Goal: Communication & Community: Answer question/provide support

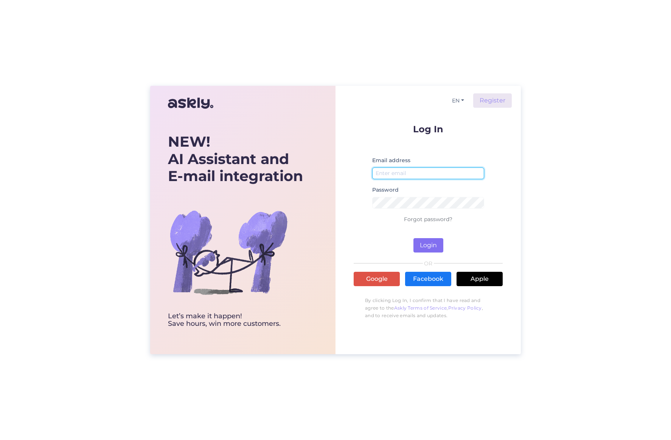
type input "[EMAIL_ADDRESS][DOMAIN_NAME]"
click at [429, 247] on button "Login" at bounding box center [428, 245] width 30 height 14
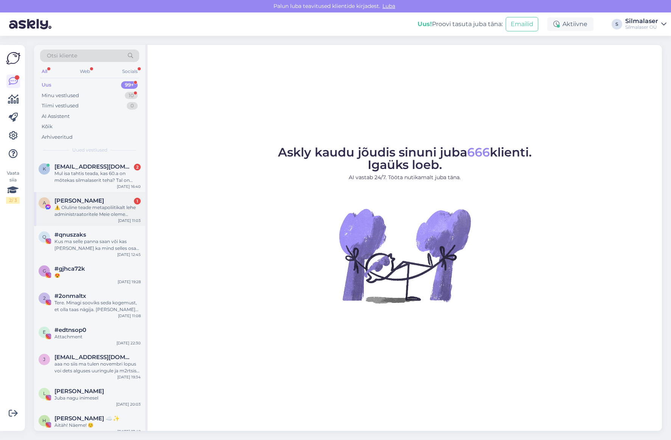
click at [101, 205] on div "⚠️ Oluline teade metapoliitikalt lehe administraatoritele Meie oleme metapoliit…" at bounding box center [97, 211] width 86 height 14
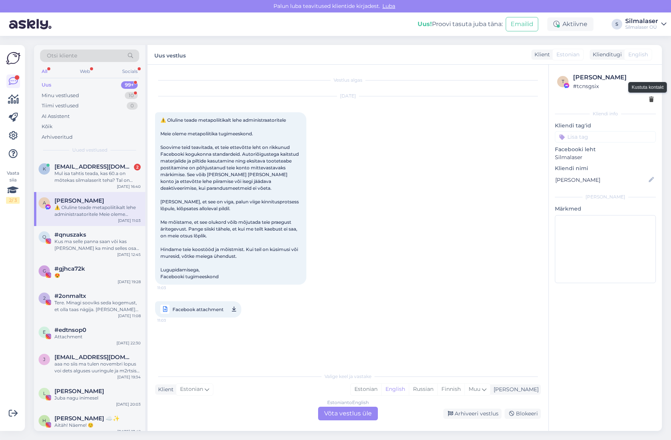
click at [651, 99] on icon at bounding box center [651, 99] width 5 height 5
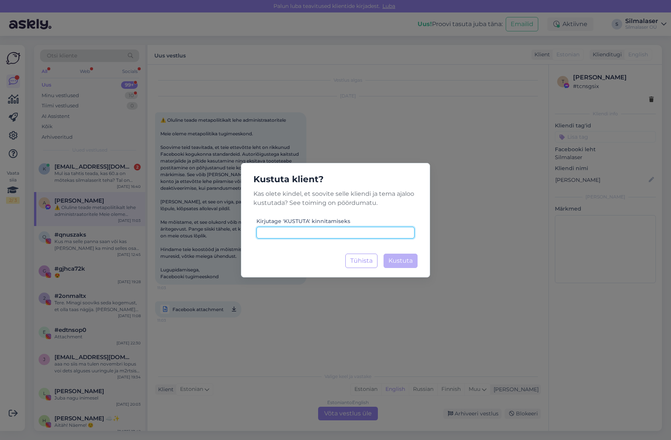
click at [323, 233] on input at bounding box center [335, 233] width 158 height 12
type input "kustuta"
click at [407, 262] on span "Kustuta" at bounding box center [400, 260] width 24 height 7
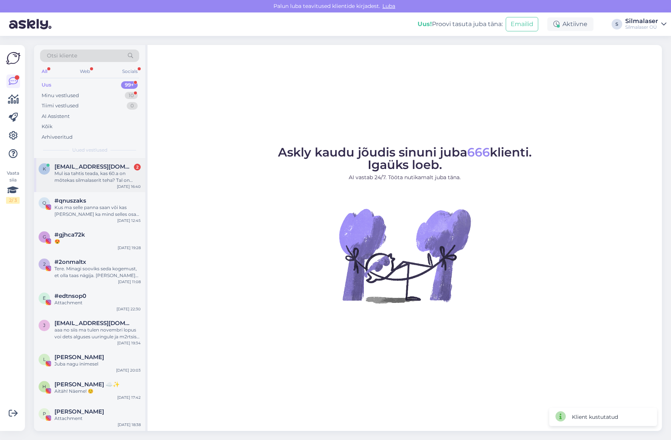
click at [101, 175] on div "Mul isa tahtis teada, kas 60.a on mõtekas silmalaserit teha? Tal on pluss prill…" at bounding box center [97, 177] width 86 height 14
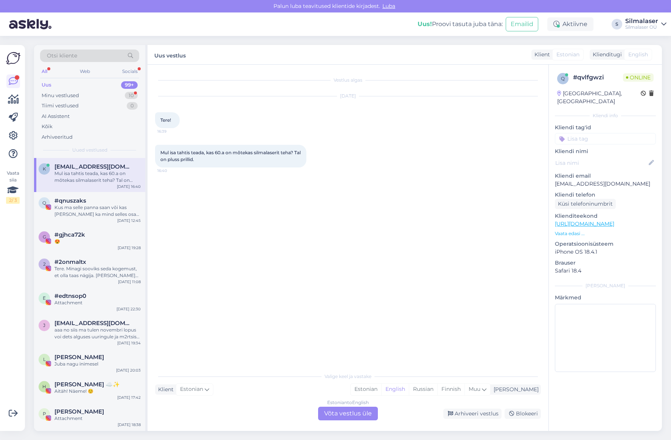
click at [338, 415] on div "Estonian to English Võta vestlus üle" at bounding box center [348, 414] width 60 height 14
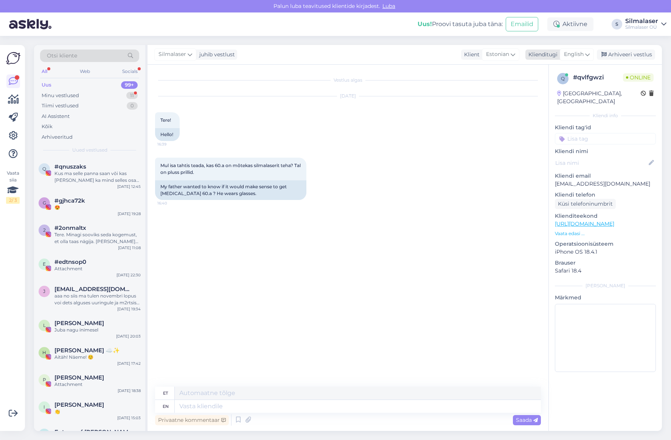
click at [580, 53] on span "English" at bounding box center [574, 54] width 20 height 8
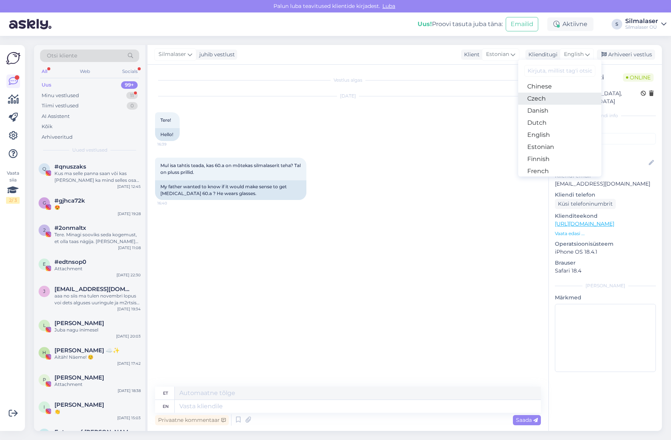
scroll to position [39, 0]
click at [560, 143] on link "Estonian" at bounding box center [559, 146] width 83 height 12
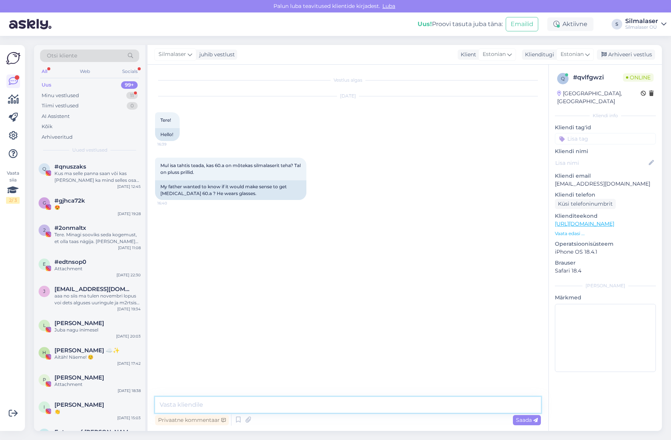
click at [194, 404] on textarea at bounding box center [348, 405] width 386 height 16
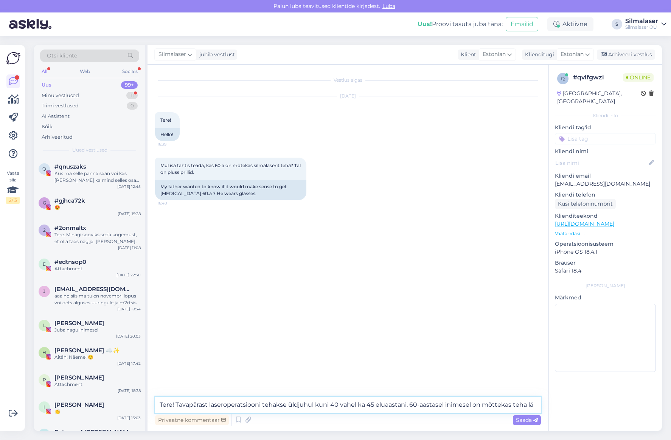
drag, startPoint x: 535, startPoint y: 404, endPoint x: 466, endPoint y: 407, distance: 69.6
click at [466, 407] on textarea "Tere! Tavapärast laseroperatsiooni tehakse üldjuhul kuni 40 vahel ka 45 eluaast…" at bounding box center [348, 405] width 386 height 16
click at [438, 406] on textarea "Tere! Tavapärast laseroperatsiooni tehakse üldjuhul kuni 40 vahel ka 45 eluaast…" at bounding box center [348, 405] width 386 height 16
click at [444, 405] on textarea "Tere! Tavapärast laseroperatsiooni tehakse üldjuhul kuni 40 vahel ka 45 eluaast…" at bounding box center [348, 405] width 386 height 16
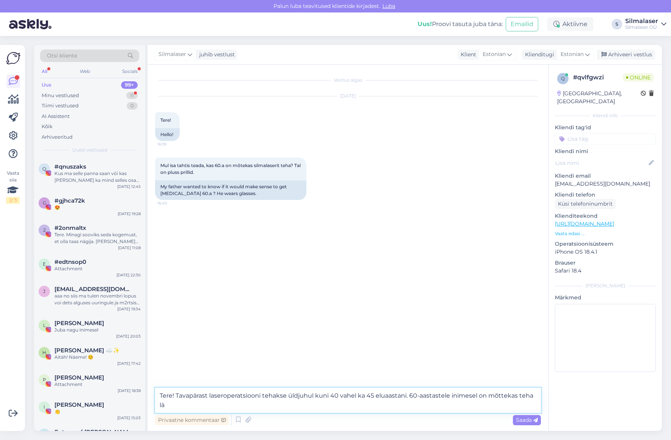
click at [474, 396] on textarea "Tere! Tavapärast laseroperatsiooni tehakse üldjuhul kuni 40 vahel ka 45 eluaast…" at bounding box center [348, 400] width 386 height 25
drag, startPoint x: 192, startPoint y: 406, endPoint x: 484, endPoint y: 396, distance: 292.1
click at [484, 396] on textarea "Tere! Tavapärast laseroperatsiooni tehakse üldjuhul kuni 40 vahel ka 45 eluaast…" at bounding box center [348, 400] width 386 height 25
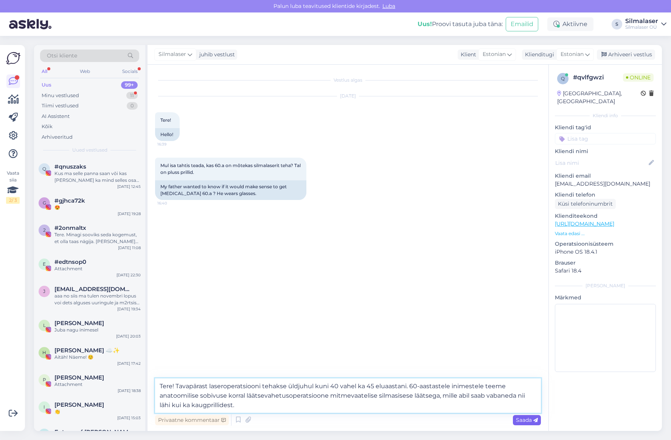
type textarea "Tere! Tavapärast laseroperatsiooni tehakse üldjuhul kuni 40 vahel ka 45 eluaast…"
click at [525, 420] on span "Saada" at bounding box center [527, 420] width 22 height 7
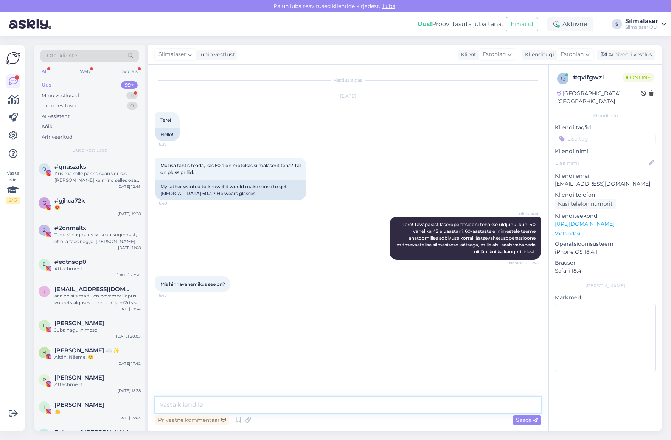
click at [200, 400] on textarea at bounding box center [348, 405] width 386 height 16
type textarea "o"
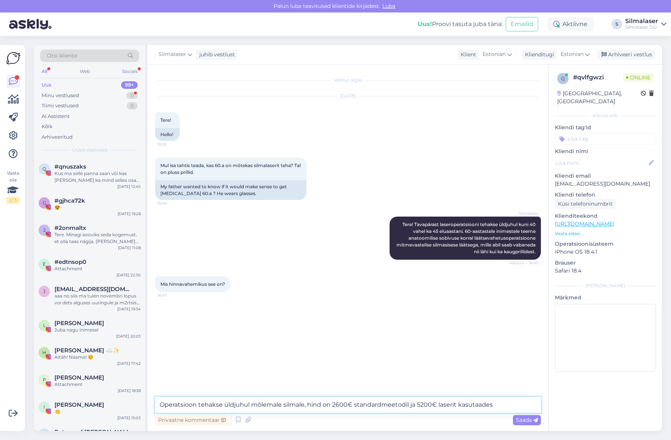
type textarea "Operatsioon tehakse üldjuhul mõlemale silmale, hind on 2600€ standardmeetodil j…"
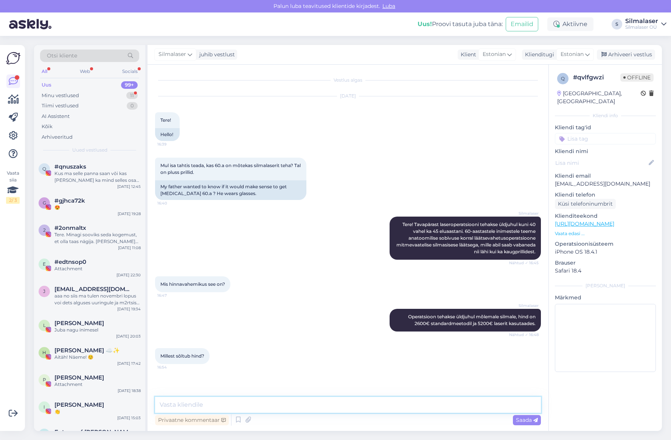
click at [212, 403] on textarea at bounding box center [348, 405] width 386 height 16
type textarea "Operatsioonimeetodist."
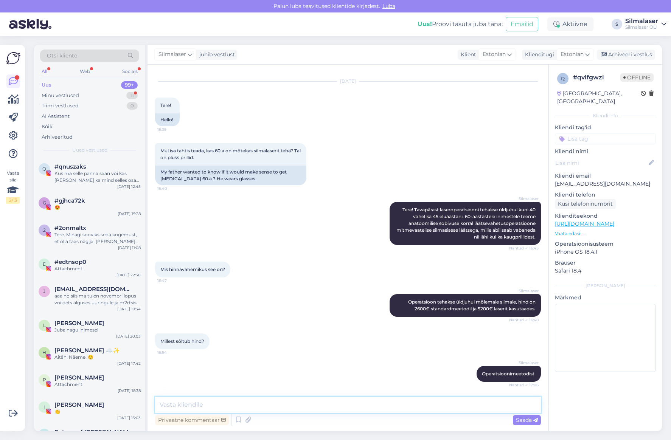
scroll to position [47, 0]
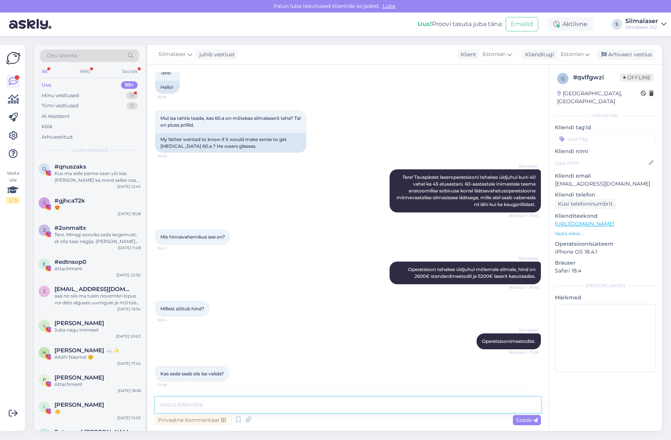
click at [179, 405] on textarea at bounding box center [348, 405] width 386 height 16
type textarea "T"
type textarea "Meetod valitakse kliendi ja kirurgi koostöös."
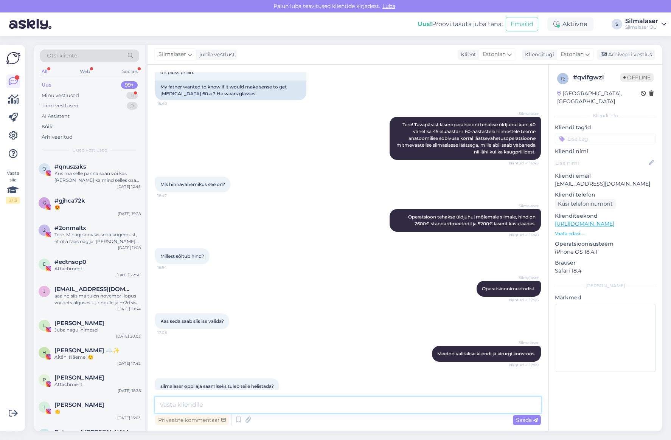
scroll to position [112, 0]
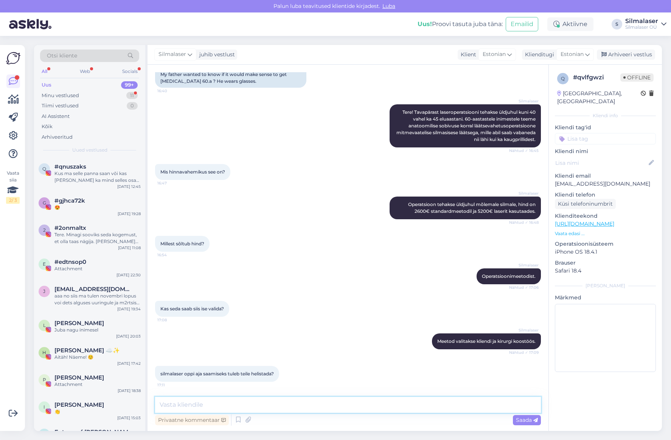
click at [171, 405] on textarea at bounding box center [348, 405] width 386 height 16
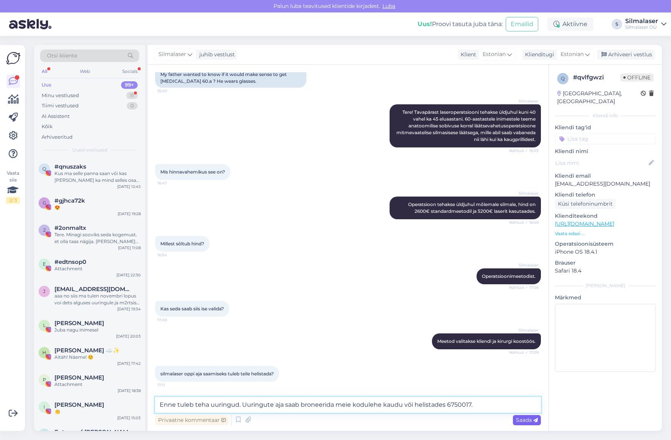
type textarea "Enne tuleb teha uuringud. Uuringute aja saab broneerida meie kodulehe kaudu või…"
click at [524, 424] on div "Saada" at bounding box center [527, 420] width 28 height 10
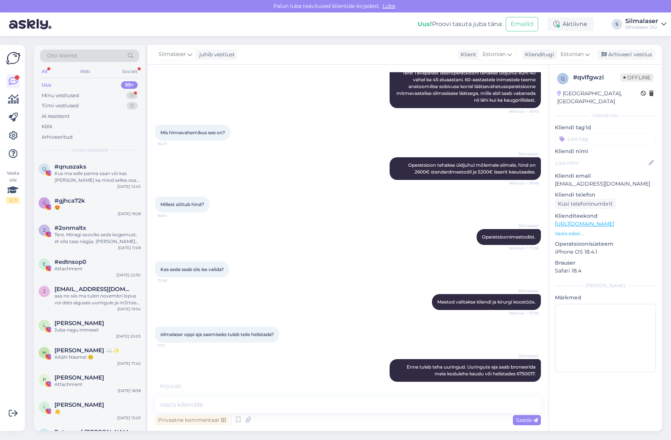
scroll to position [184, 0]
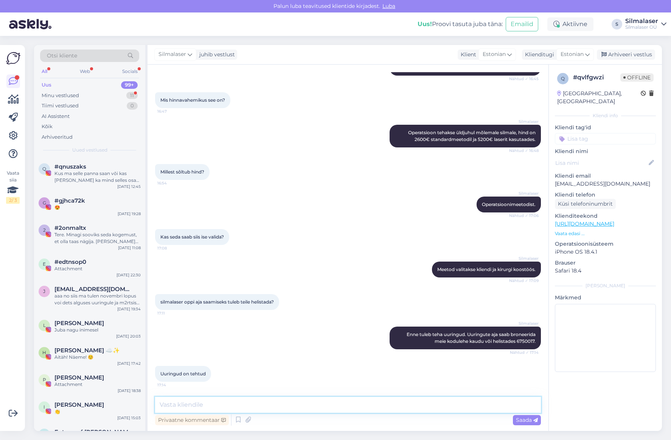
click at [189, 407] on textarea at bounding box center [348, 405] width 386 height 16
type textarea "Kas me nüüd räägime tavalisest laseroperatsioonist?"
click at [536, 420] on icon at bounding box center [535, 420] width 5 height 5
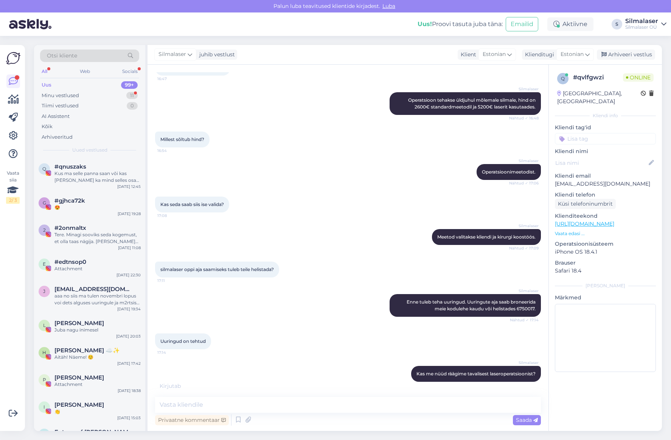
scroll to position [249, 0]
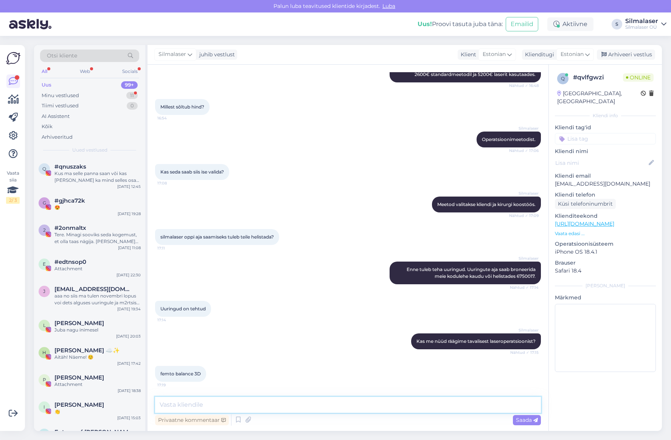
click at [204, 405] on textarea at bounding box center [348, 405] width 386 height 16
click at [163, 405] on textarea "jah, helistades" at bounding box center [348, 405] width 386 height 16
click at [209, 407] on textarea "Jah, helistades" at bounding box center [348, 405] width 386 height 16
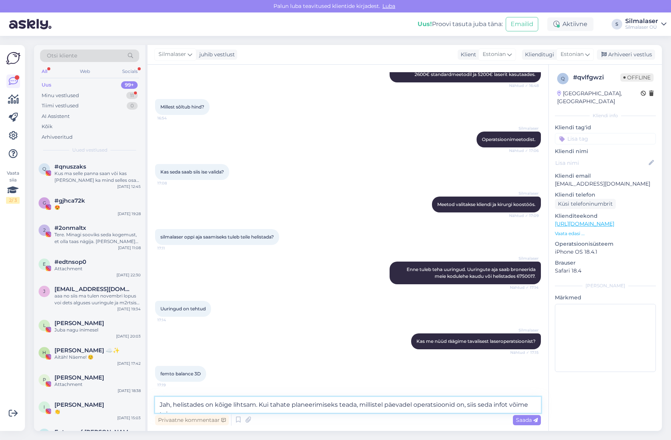
scroll to position [257, 0]
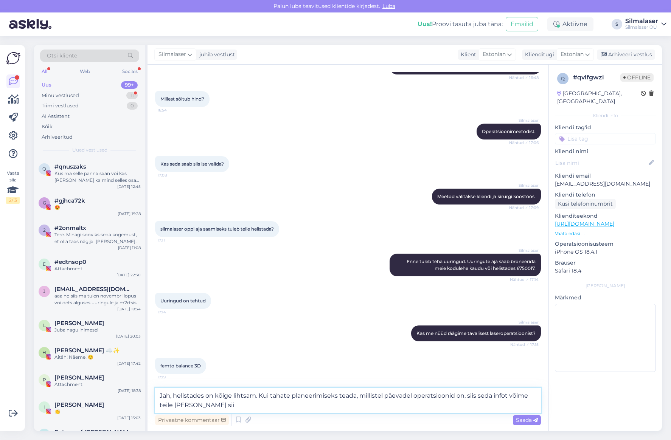
drag, startPoint x: 159, startPoint y: 403, endPoint x: 462, endPoint y: 408, distance: 303.3
click at [480, 407] on textarea "Jah, helistades on kõige lihtsam. Kui tahate planeerimiseks teada, millistel pä…" at bounding box center [348, 400] width 386 height 25
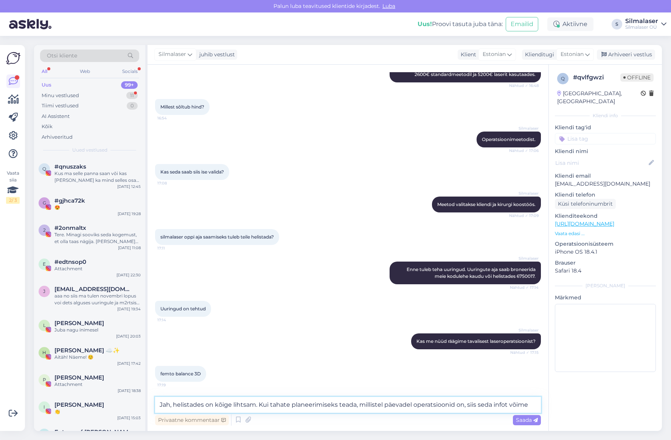
scroll to position [249, 0]
drag, startPoint x: 529, startPoint y: 405, endPoint x: 259, endPoint y: 406, distance: 270.0
click at [259, 406] on textarea "Jah, helistades on kõige lihtsam. Kui tahate planeerimiseks teada, millistel pä…" at bounding box center [348, 405] width 386 height 16
type textarea "Jah, helistades on kõige lihtsam. Aga võime ka kirjutada."
click at [523, 422] on span "Saada" at bounding box center [527, 420] width 22 height 7
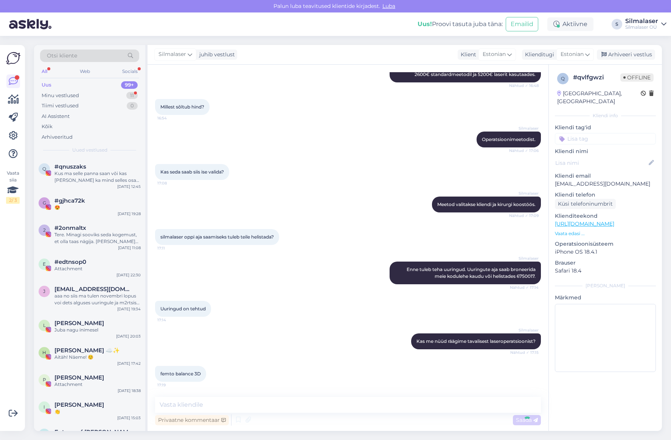
scroll to position [282, 0]
